Goal: Find contact information

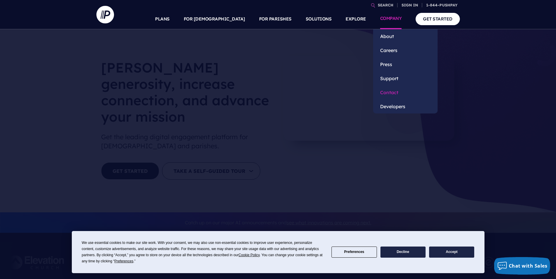
click at [386, 91] on link "Contact" at bounding box center [405, 93] width 64 height 14
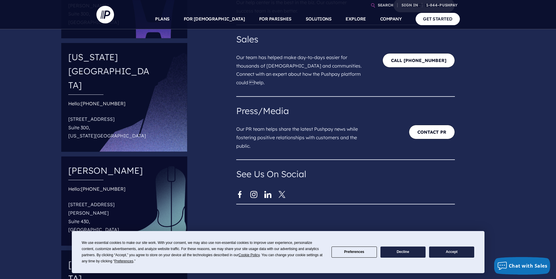
scroll to position [146, 0]
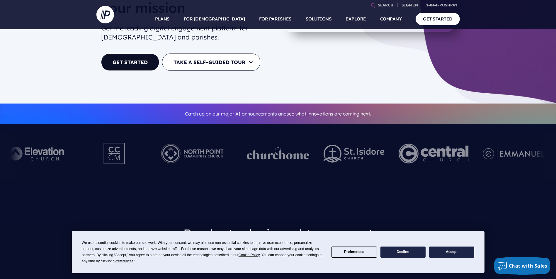
scroll to position [176, 0]
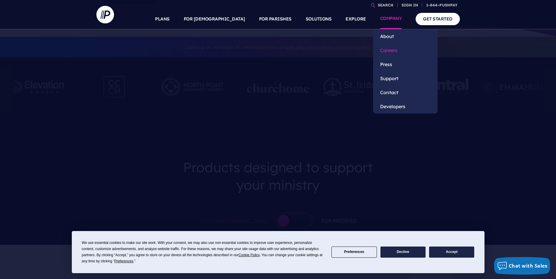
click at [391, 49] on link "Careers" at bounding box center [405, 50] width 64 height 14
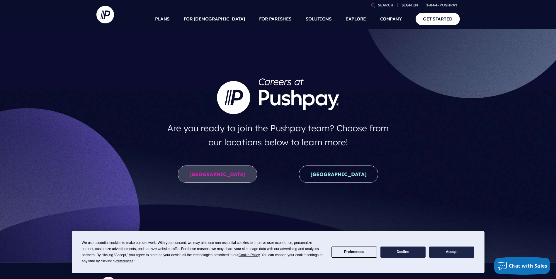
click at [235, 171] on link "United States" at bounding box center [217, 174] width 79 height 17
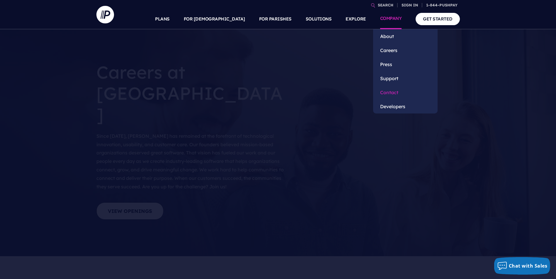
click at [392, 91] on link "Contact" at bounding box center [405, 93] width 64 height 14
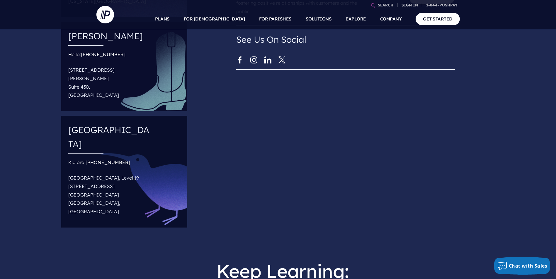
scroll to position [264, 0]
